Goal: Navigation & Orientation: Find specific page/section

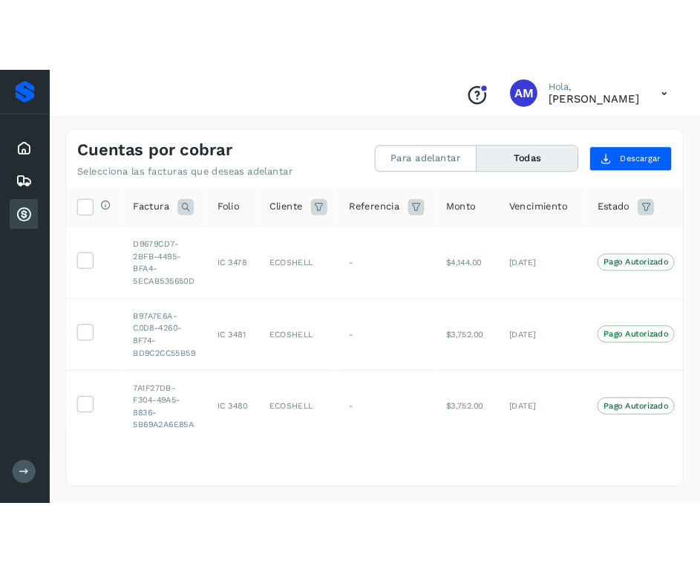
scroll to position [172, 0]
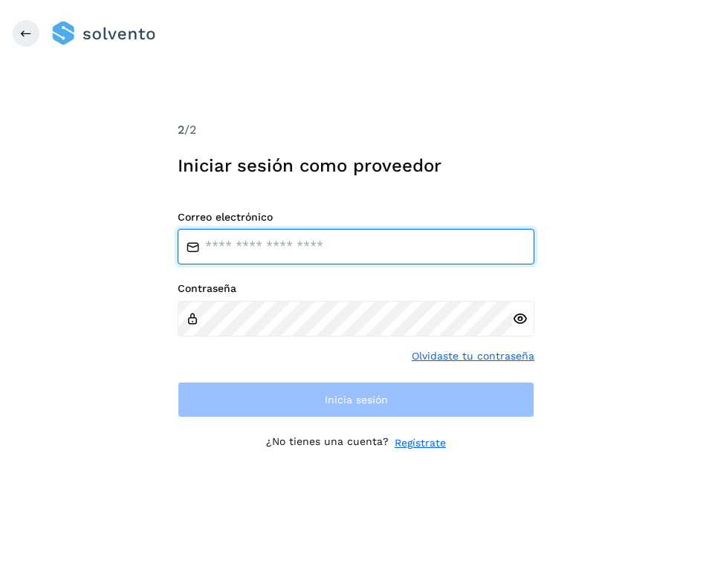
click at [339, 251] on input "email" at bounding box center [356, 247] width 357 height 36
type input "**********"
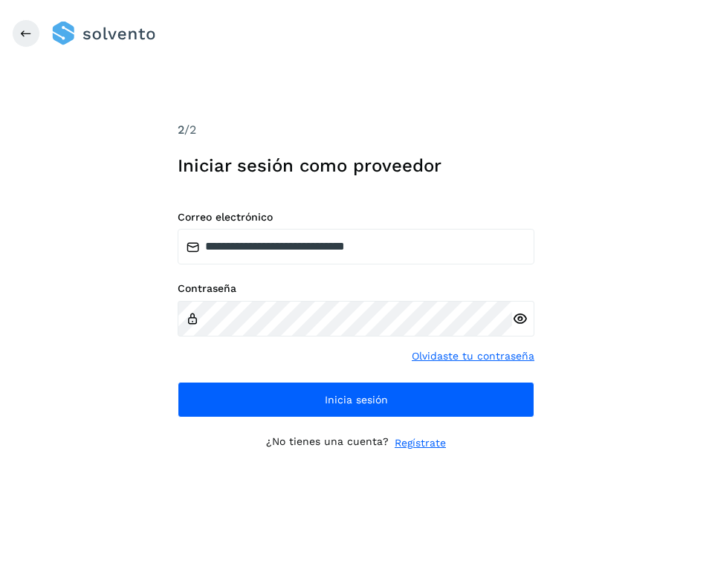
click at [518, 323] on icon at bounding box center [520, 319] width 16 height 16
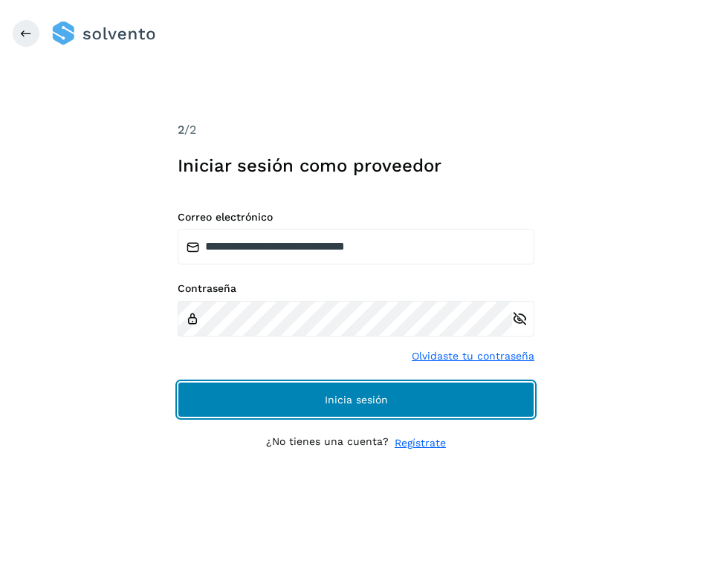
click at [469, 397] on button "Inicia sesión" at bounding box center [356, 400] width 357 height 36
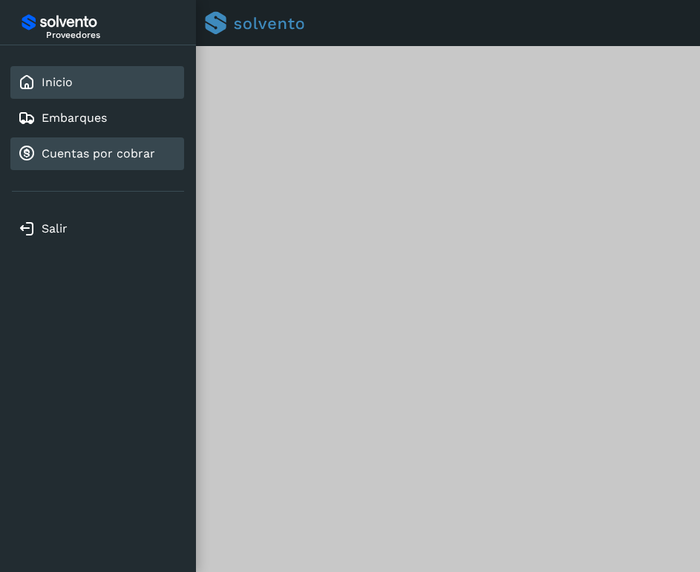
click at [143, 152] on link "Cuentas por cobrar" at bounding box center [99, 153] width 114 height 14
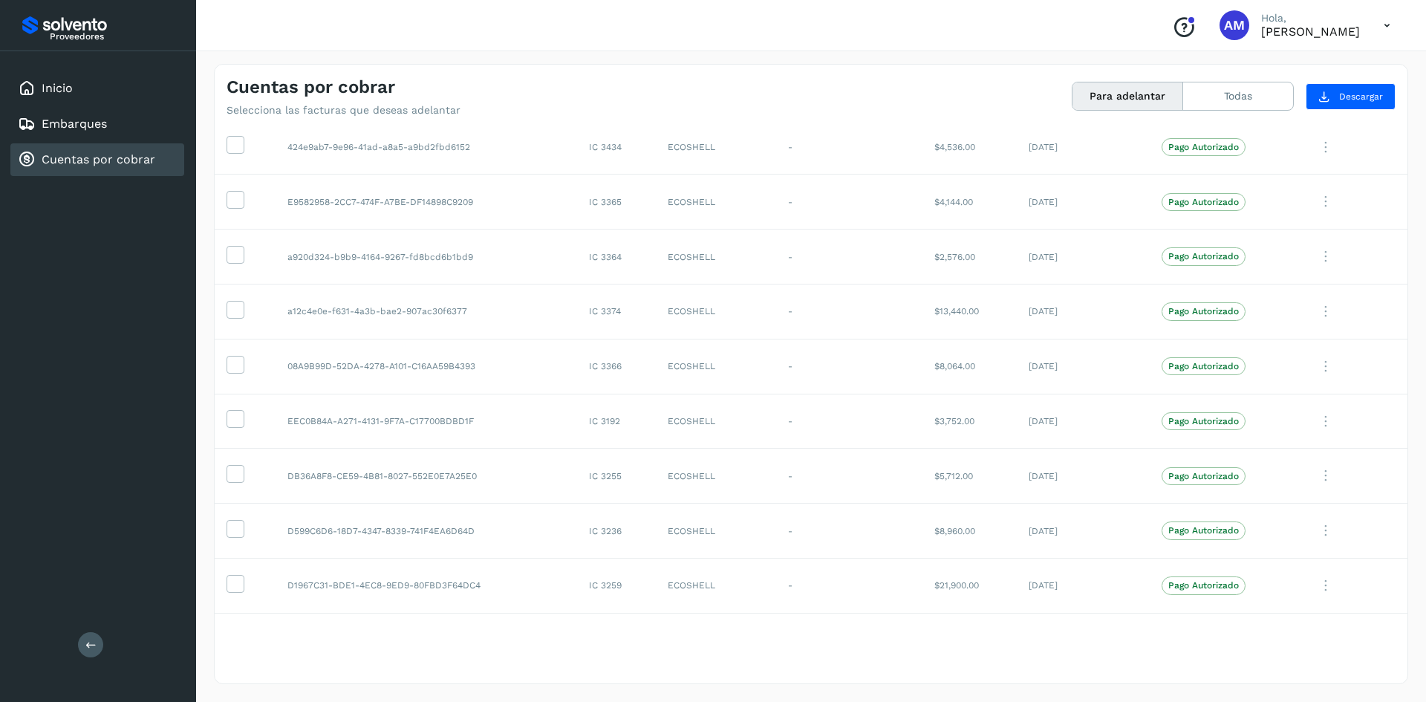
scroll to position [594, 0]
